Goal: Transaction & Acquisition: Purchase product/service

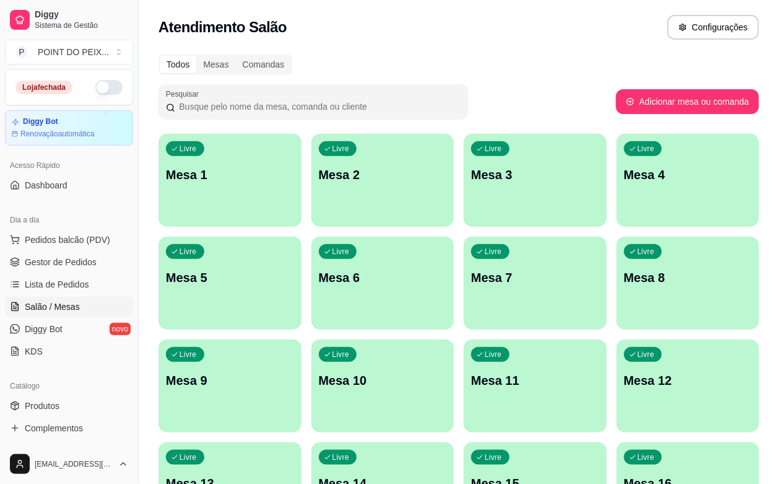
click at [294, 372] on p "Mesa 9" at bounding box center [230, 380] width 128 height 17
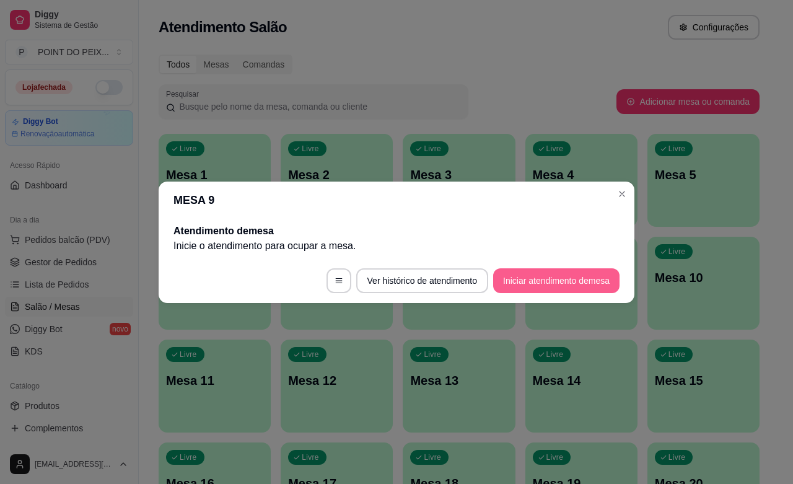
click at [542, 281] on button "Iniciar atendimento de mesa" at bounding box center [556, 280] width 126 height 25
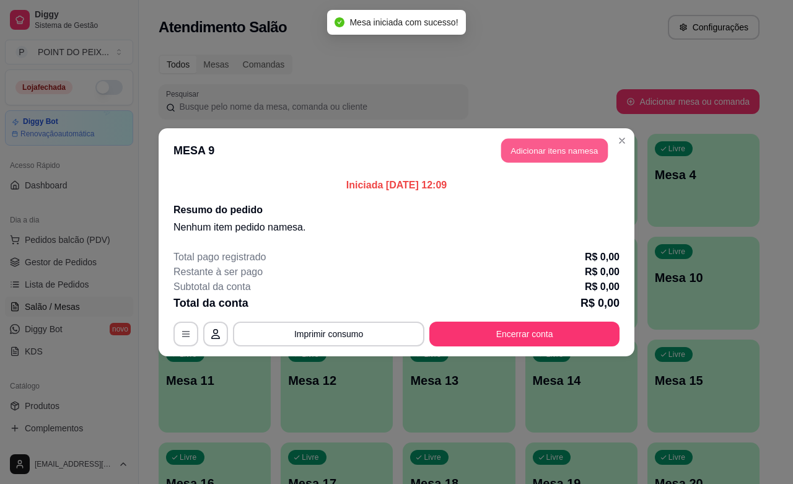
click at [543, 155] on button "Adicionar itens na mesa" at bounding box center [554, 150] width 107 height 24
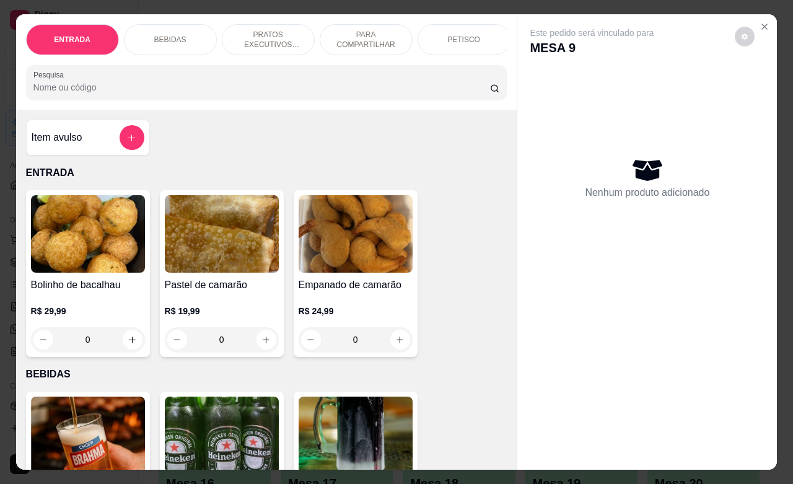
click at [258, 41] on p "PRATOS EXECUTIVOS (INDIVIDUAIS)" at bounding box center [268, 40] width 72 height 20
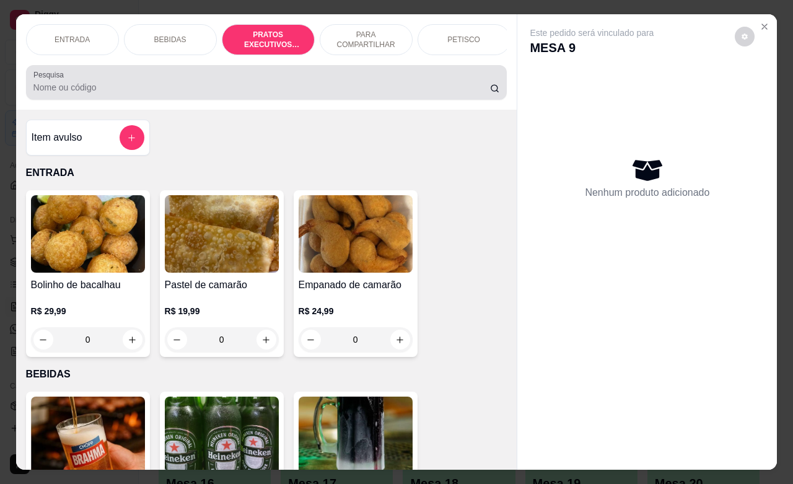
scroll to position [1532, 0]
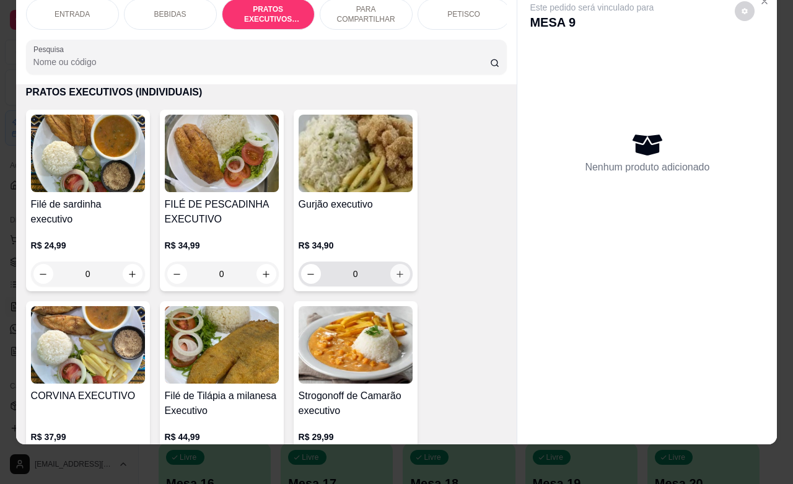
click at [395, 273] on icon "increase-product-quantity" at bounding box center [399, 273] width 9 height 9
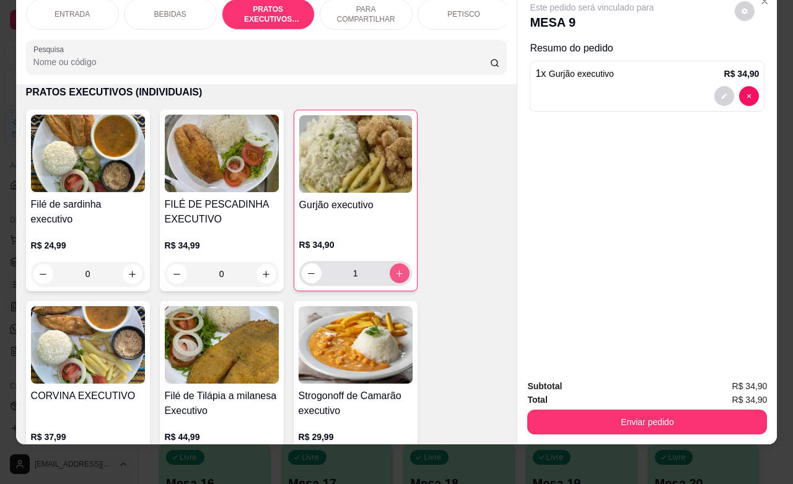
type input "1"
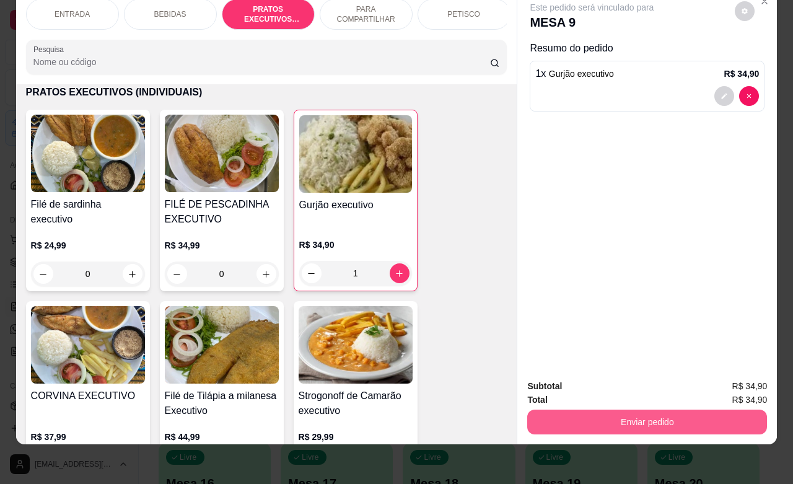
click at [649, 411] on button "Enviar pedido" at bounding box center [647, 421] width 240 height 25
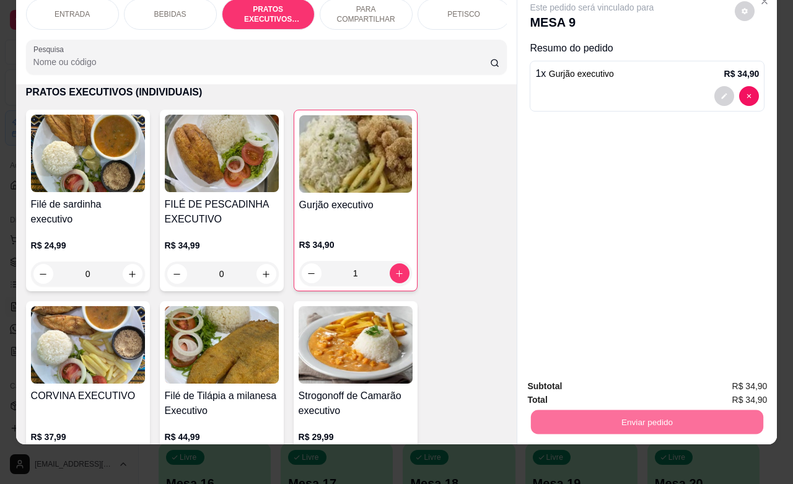
click at [587, 382] on button "Não registrar e enviar pedido" at bounding box center [604, 379] width 129 height 24
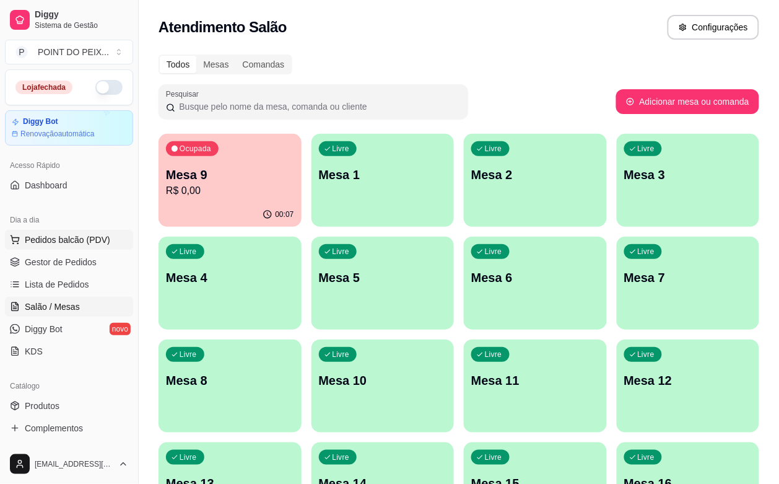
click at [67, 245] on span "Pedidos balcão (PDV)" at bounding box center [67, 239] width 85 height 12
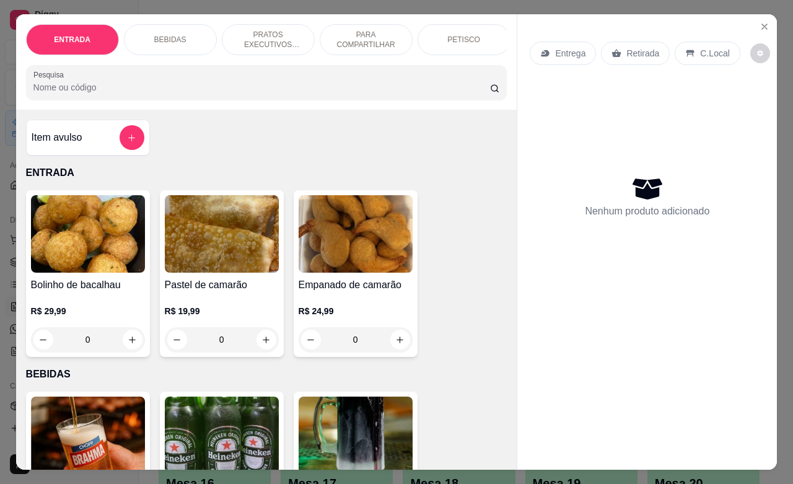
click at [645, 48] on p "Retirada" at bounding box center [642, 53] width 33 height 12
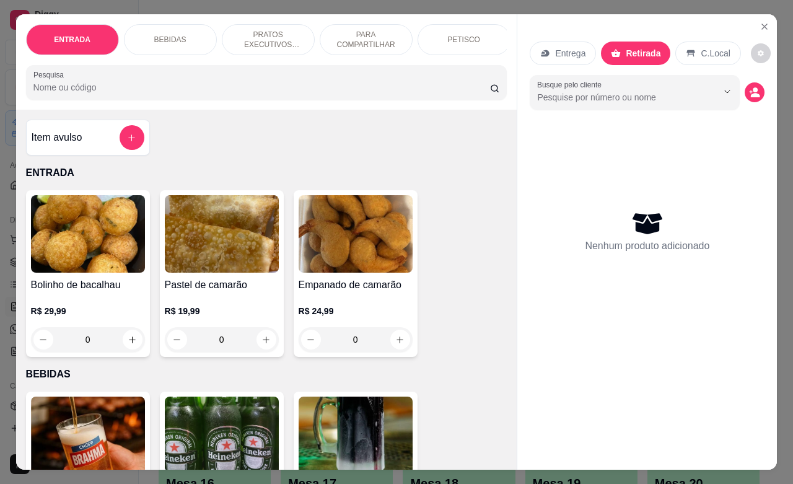
scroll to position [0, 31]
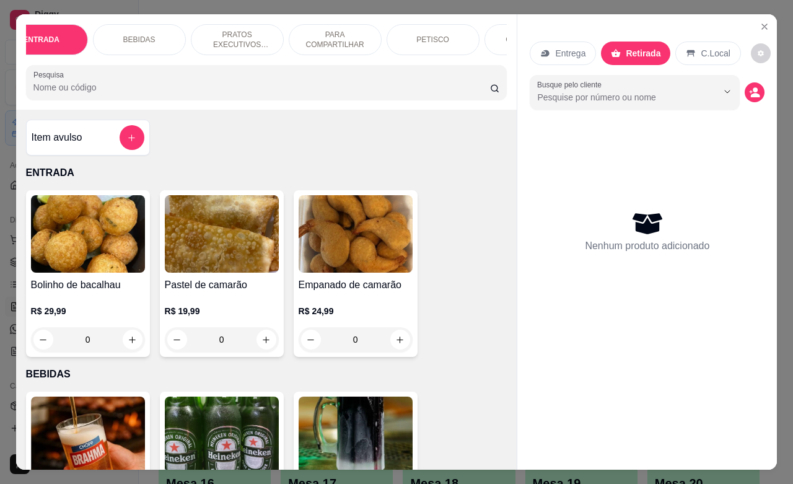
click at [484, 37] on div "GUARNIÇÕES" at bounding box center [530, 39] width 93 height 31
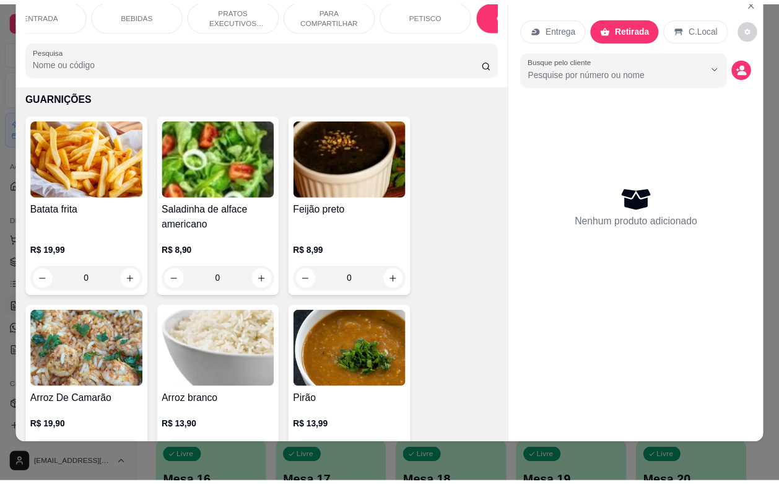
scroll to position [3491, 0]
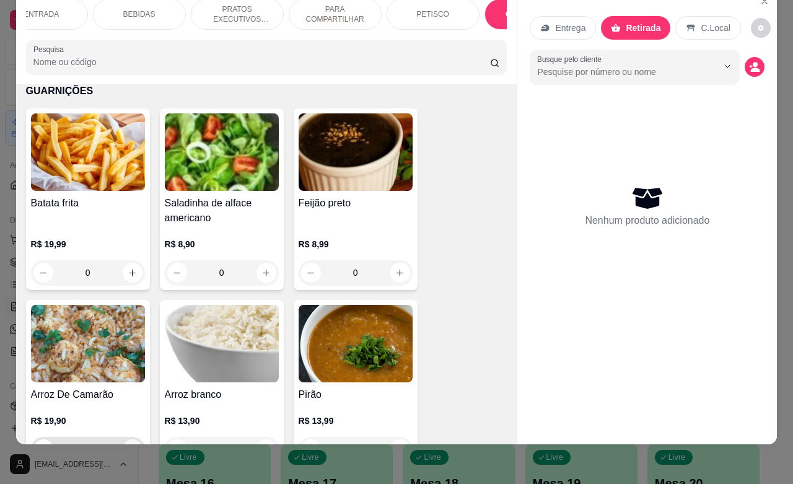
click at [128, 445] on icon "increase-product-quantity" at bounding box center [132, 449] width 9 height 9
type input "1"
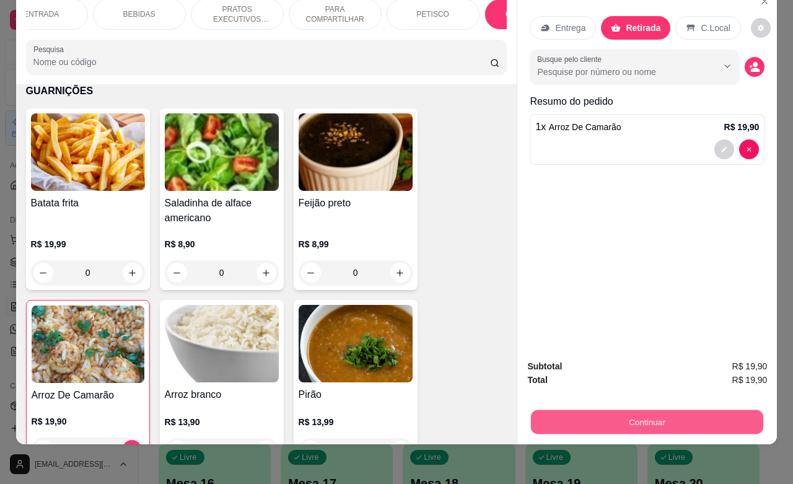
click at [645, 413] on button "Continuar" at bounding box center [647, 421] width 232 height 24
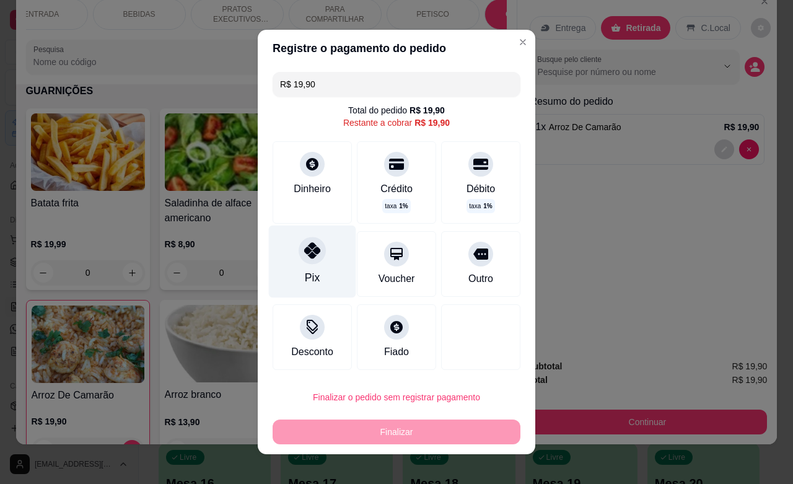
click at [304, 246] on icon at bounding box center [312, 250] width 16 height 16
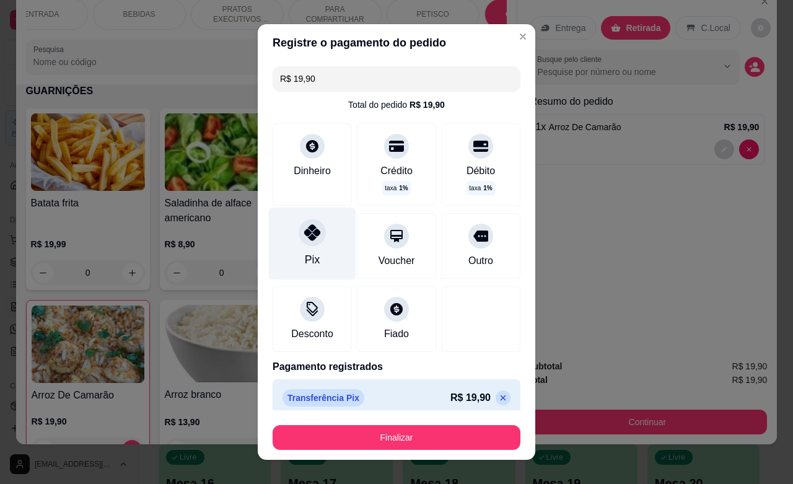
type input "R$ 0,00"
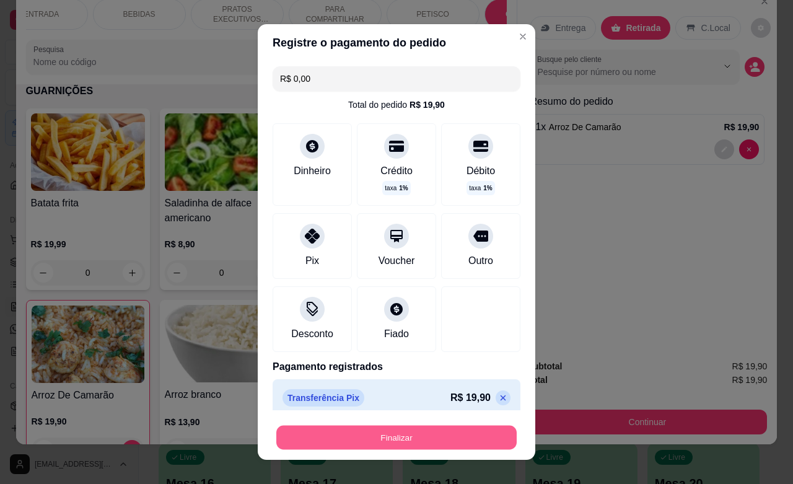
click at [398, 435] on button "Finalizar" at bounding box center [396, 437] width 240 height 24
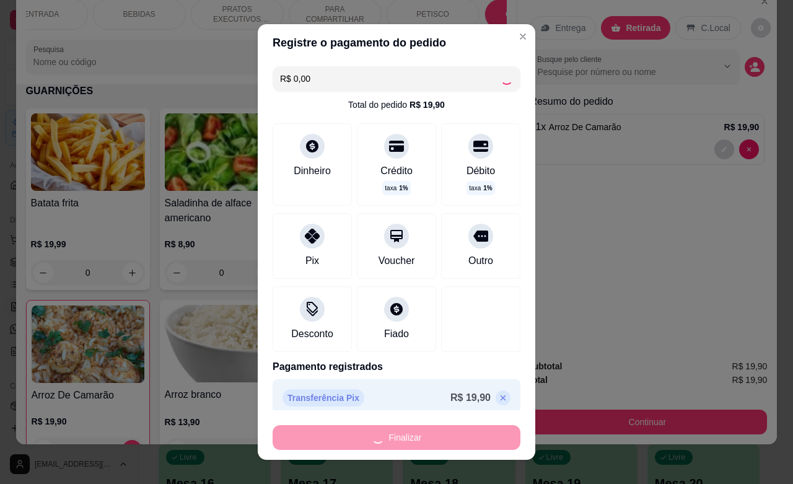
type input "0"
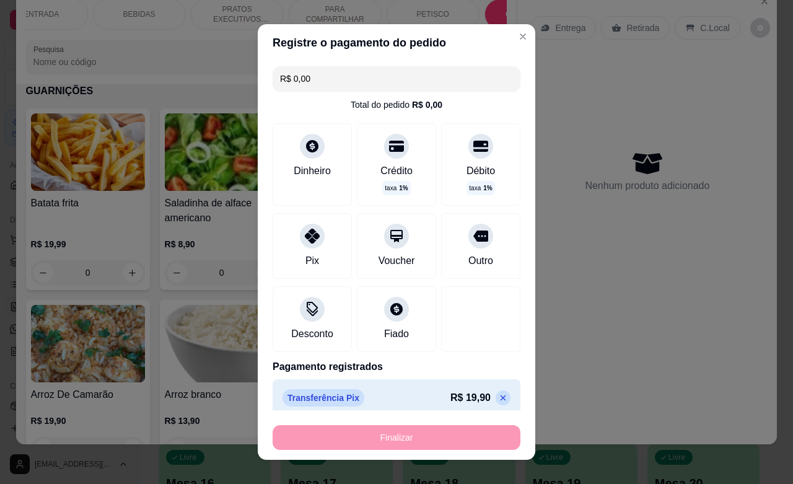
type input "-R$ 19,90"
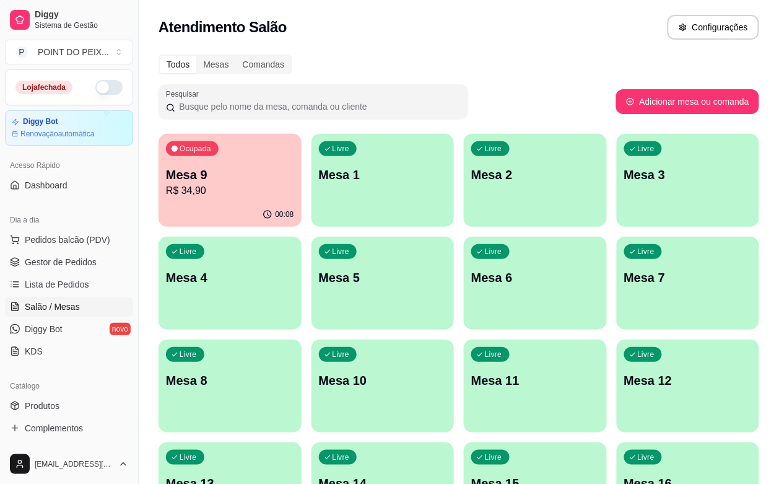
click at [95, 82] on button "button" at bounding box center [108, 87] width 27 height 15
